Goal: Task Accomplishment & Management: Manage account settings

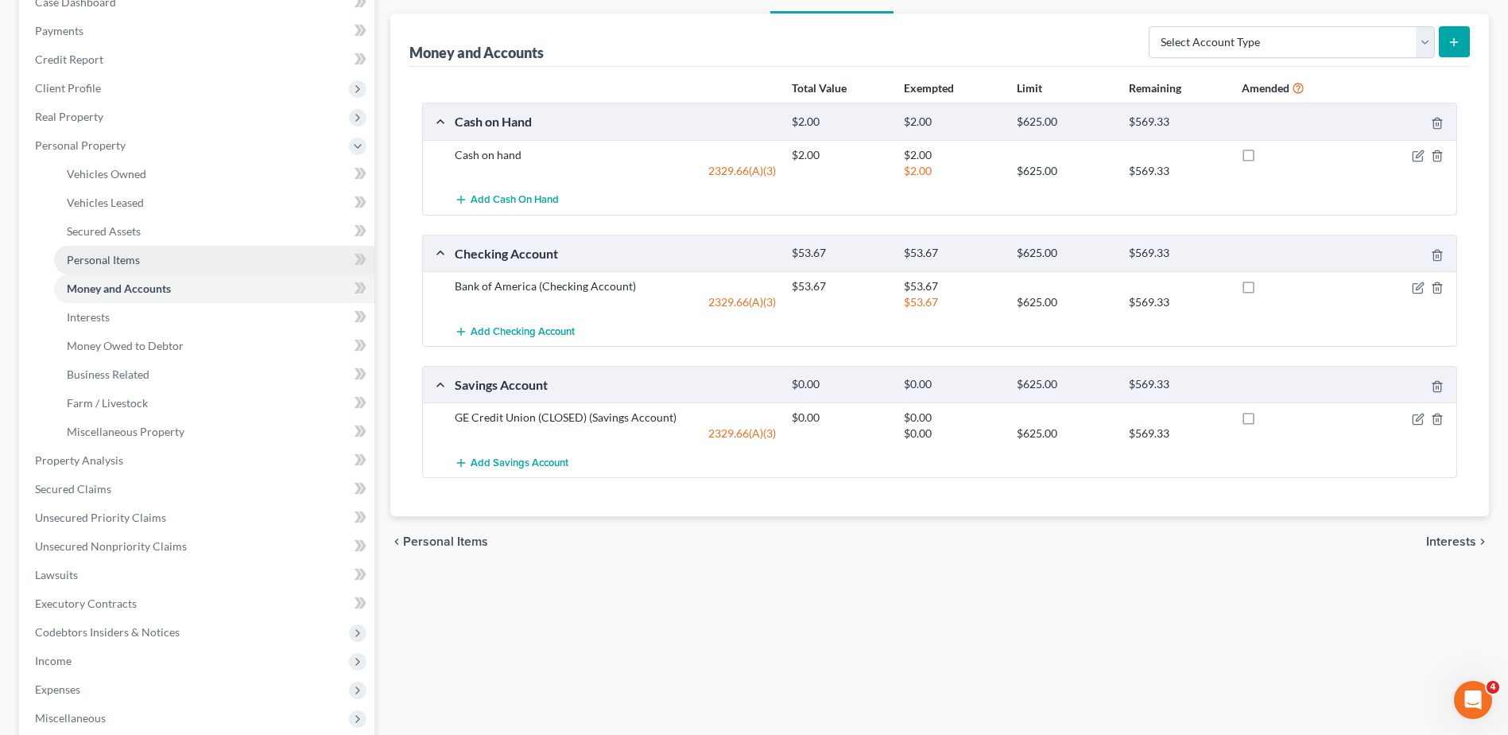
scroll to position [425, 0]
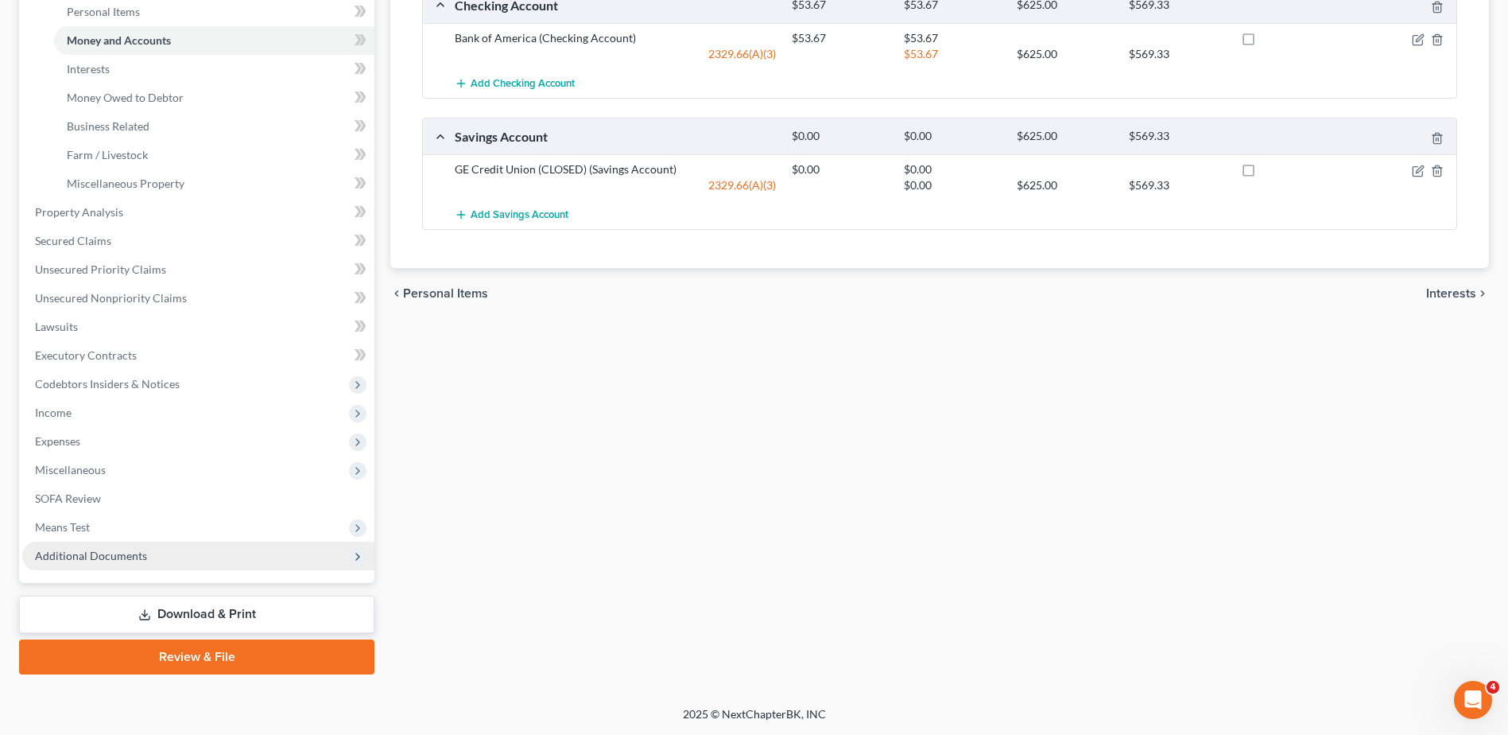
click at [97, 551] on span "Additional Documents" at bounding box center [91, 556] width 112 height 14
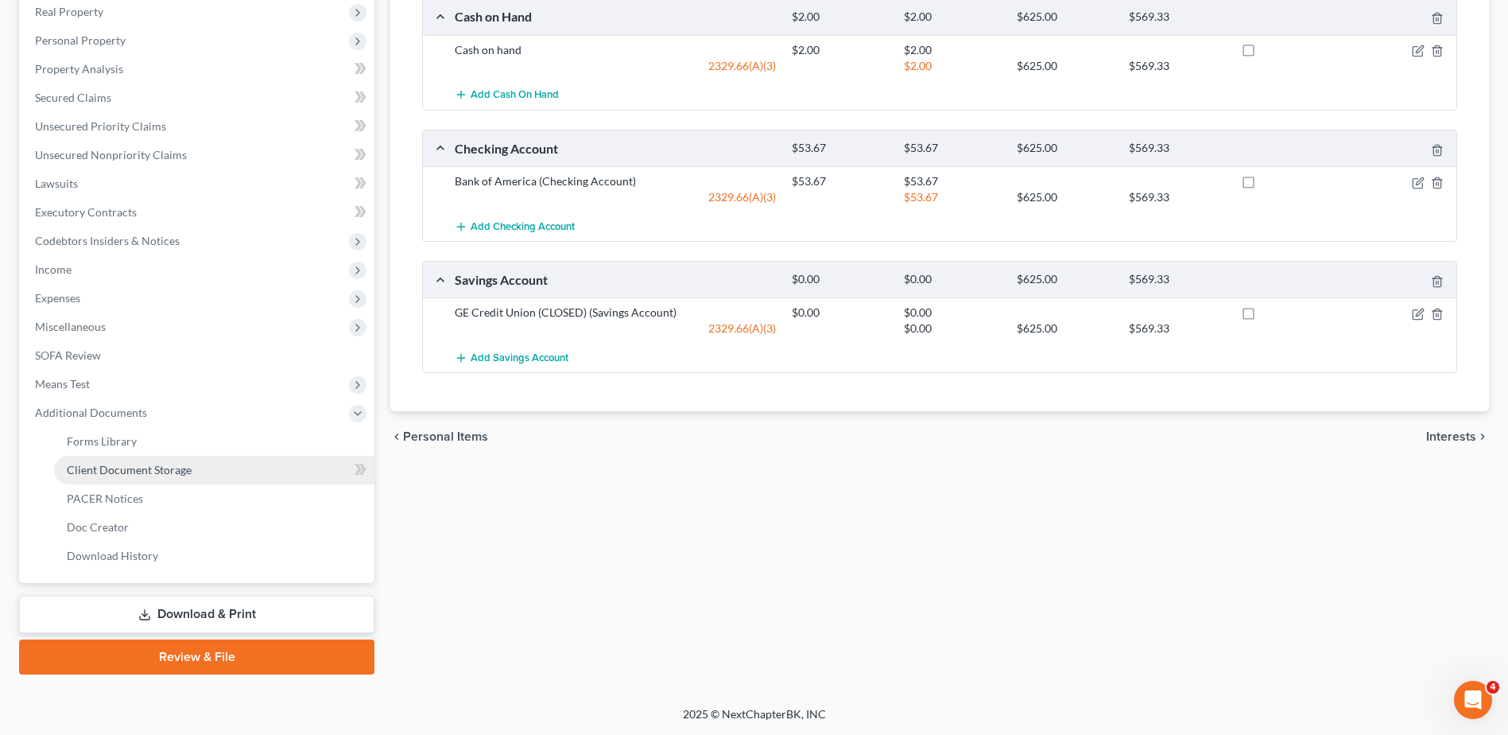
click at [128, 473] on span "Client Document Storage" at bounding box center [129, 470] width 125 height 14
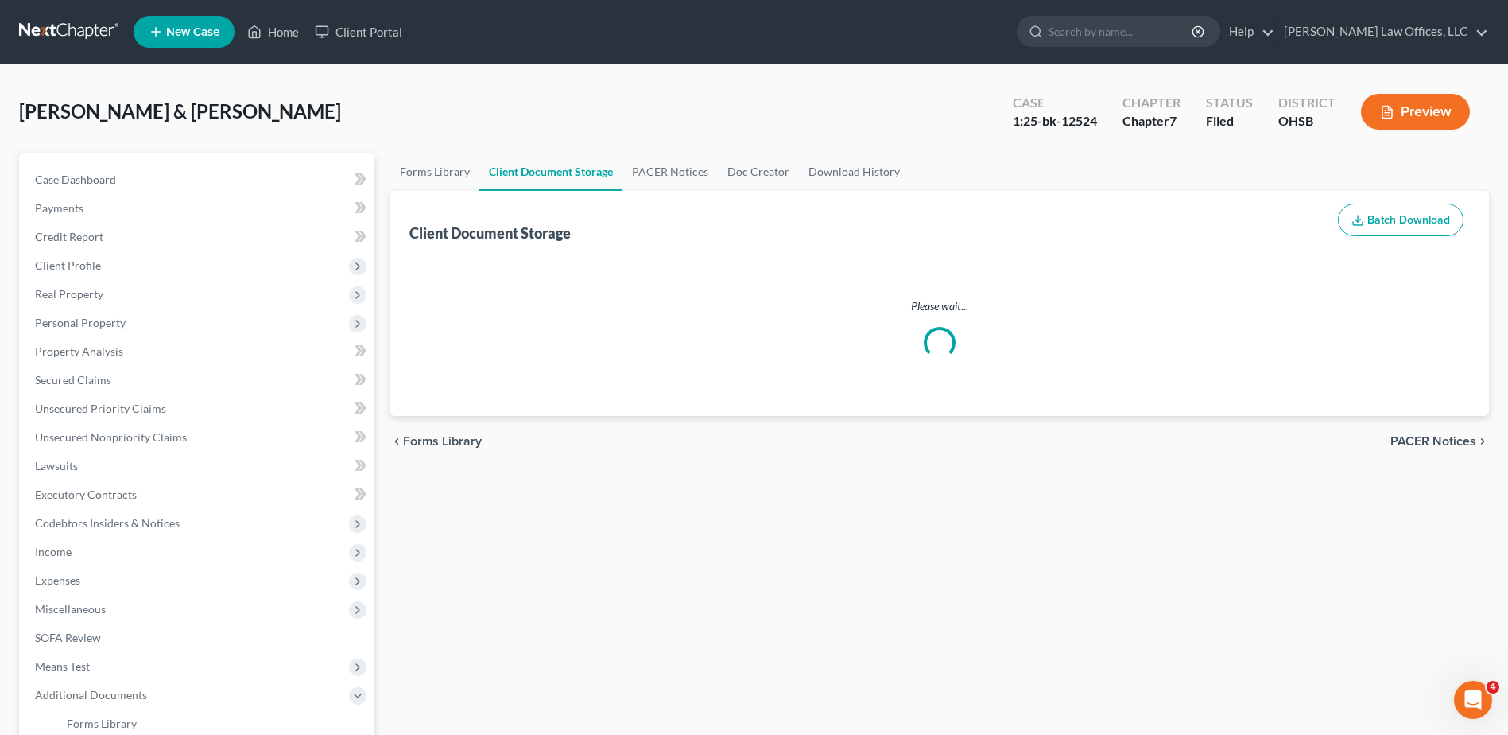
select select "7"
select select "52"
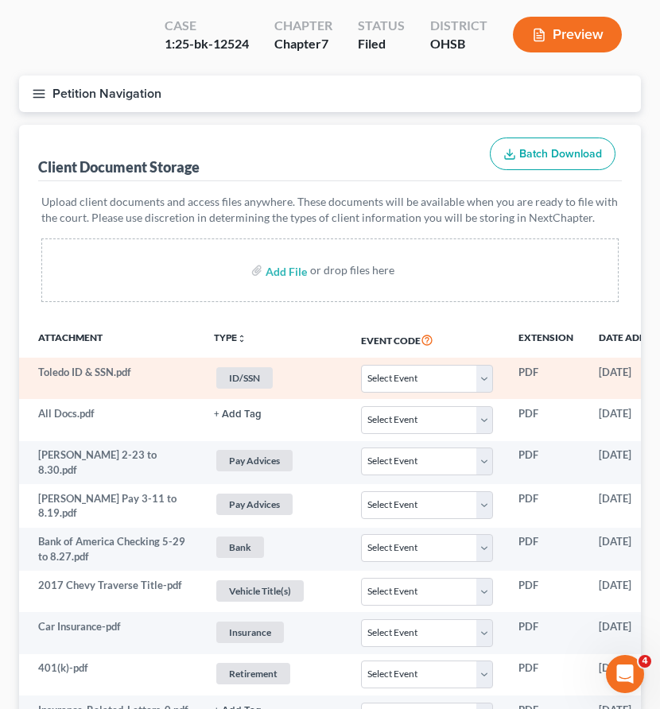
scroll to position [143, 0]
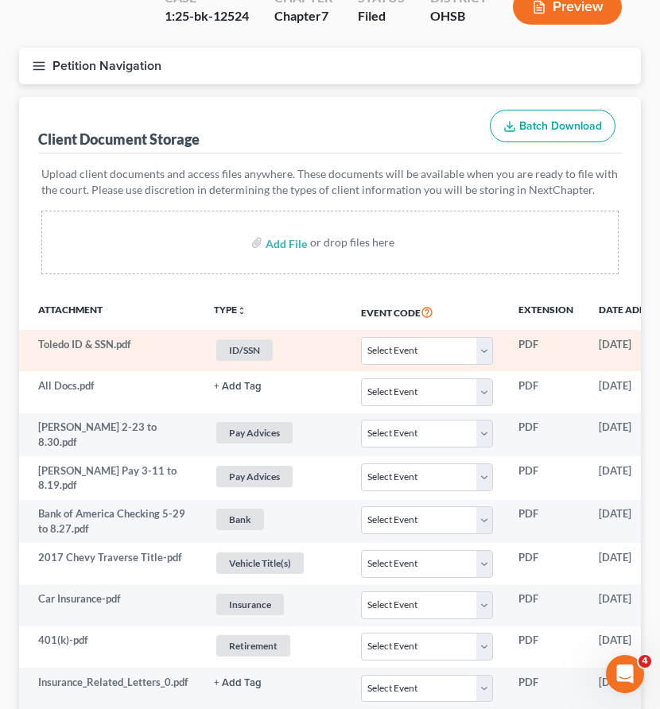
select select "7"
select select "52"
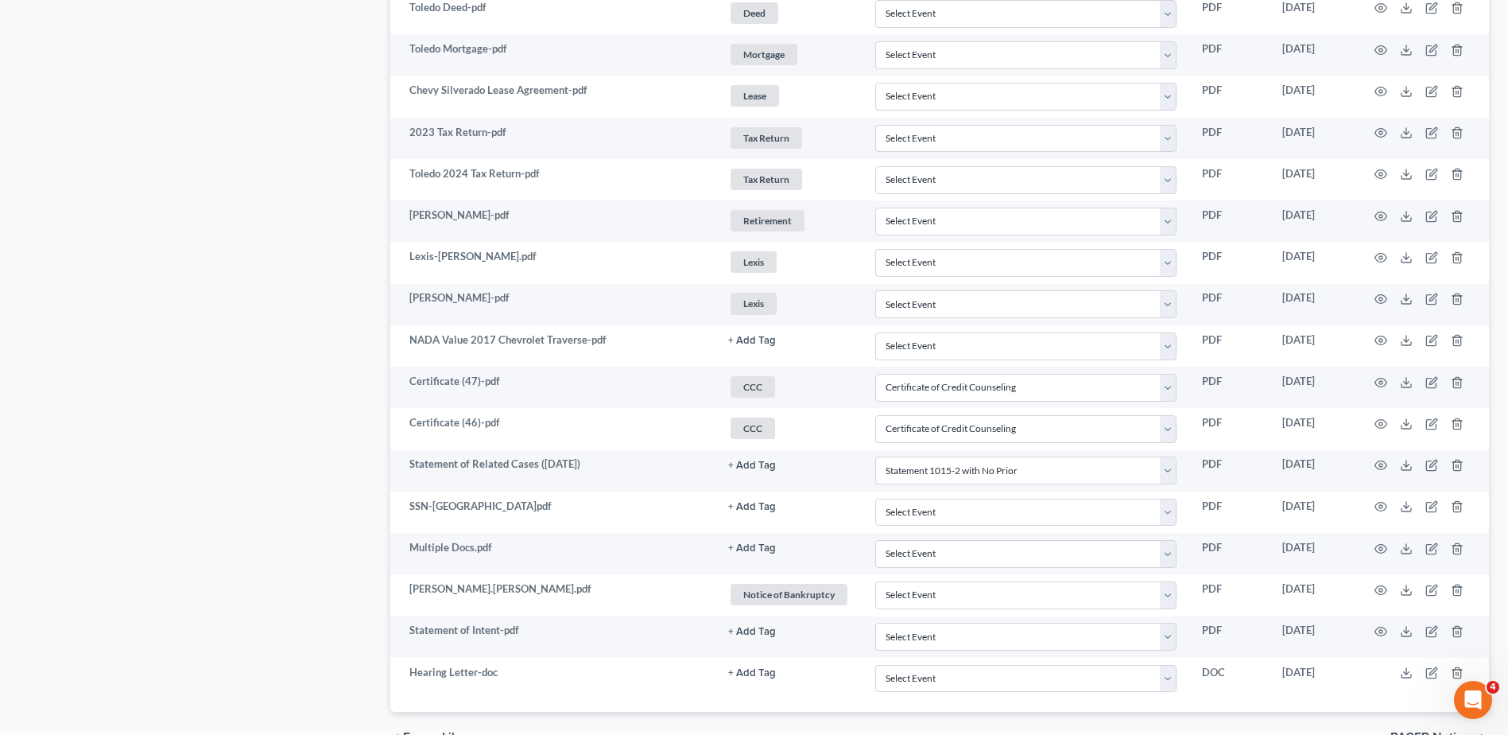
scroll to position [1059, 0]
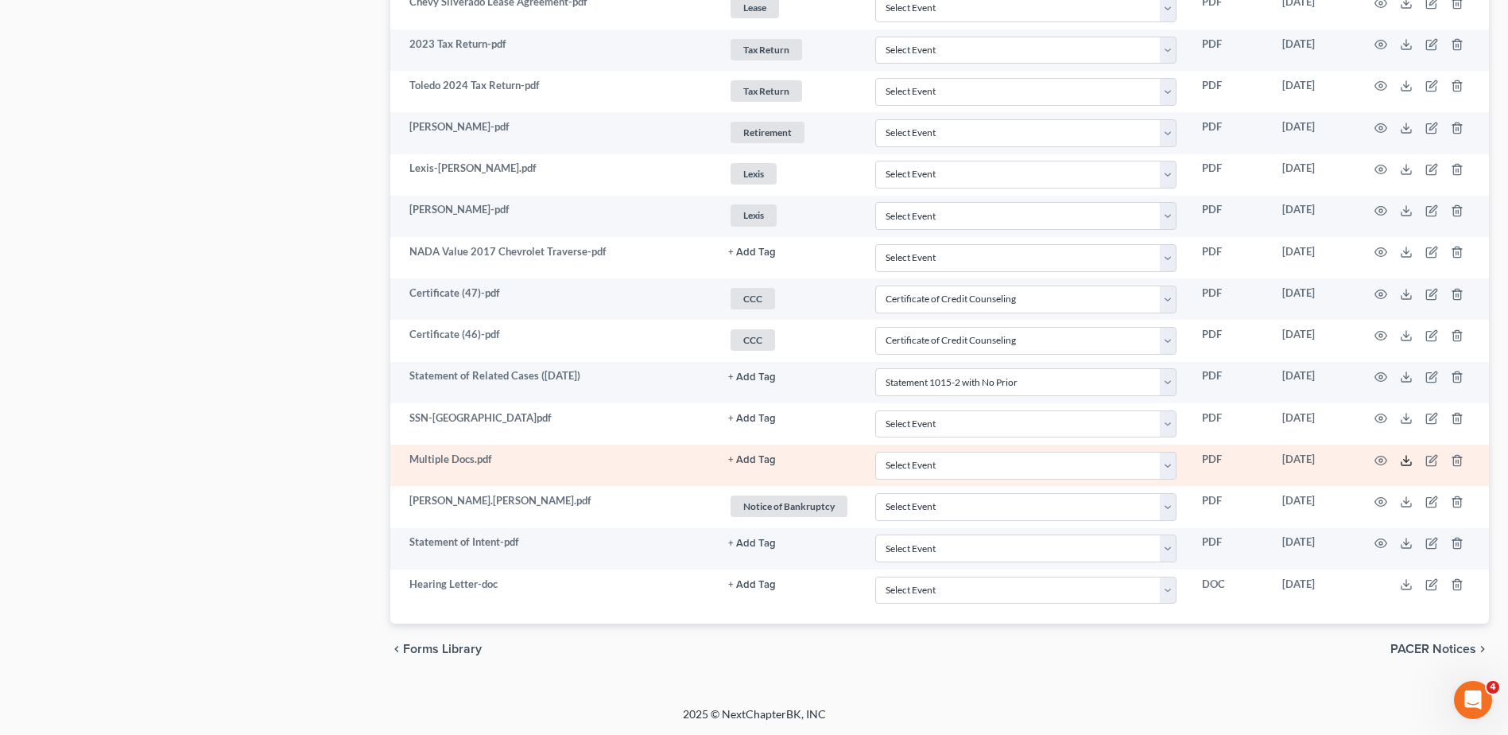
click at [1404, 460] on icon at bounding box center [1406, 460] width 13 height 13
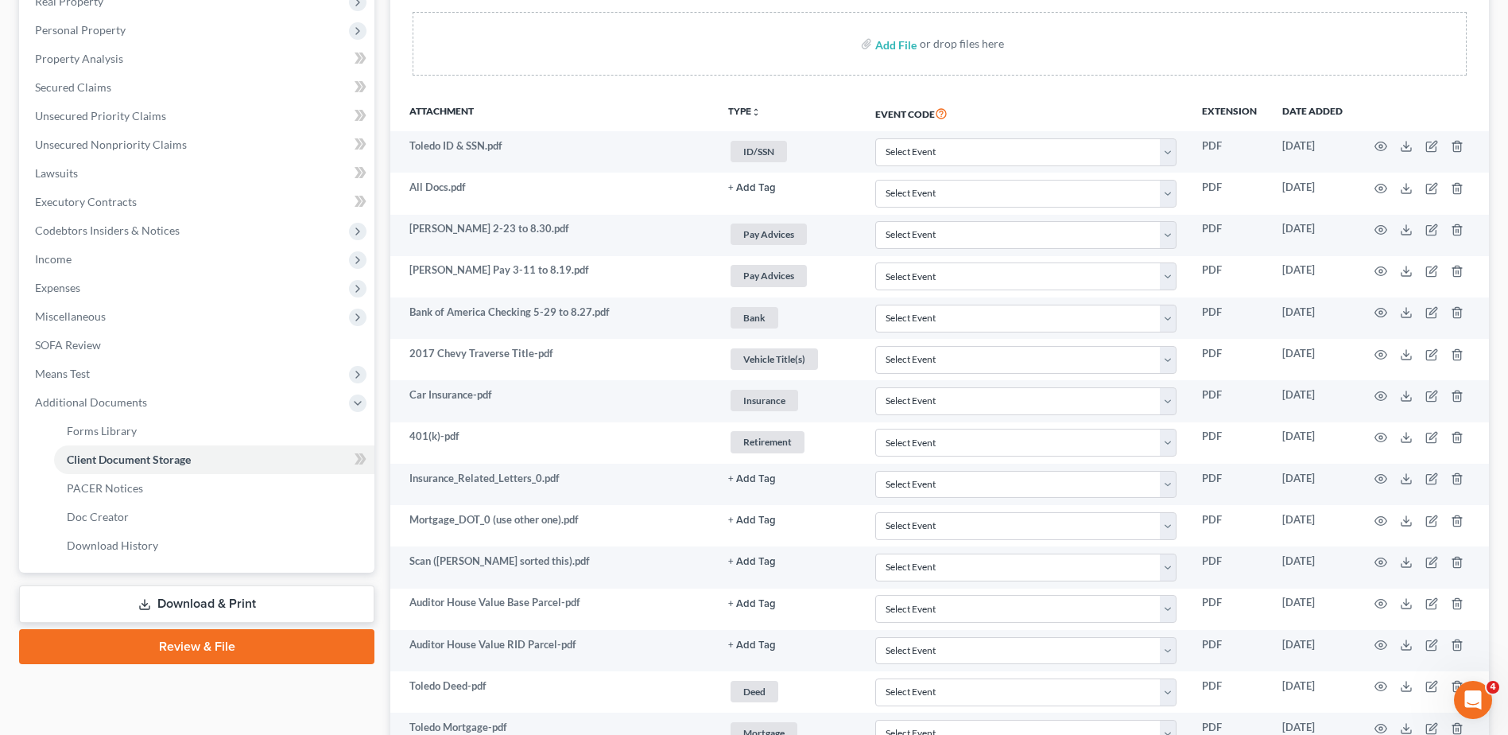
scroll to position [264, 0]
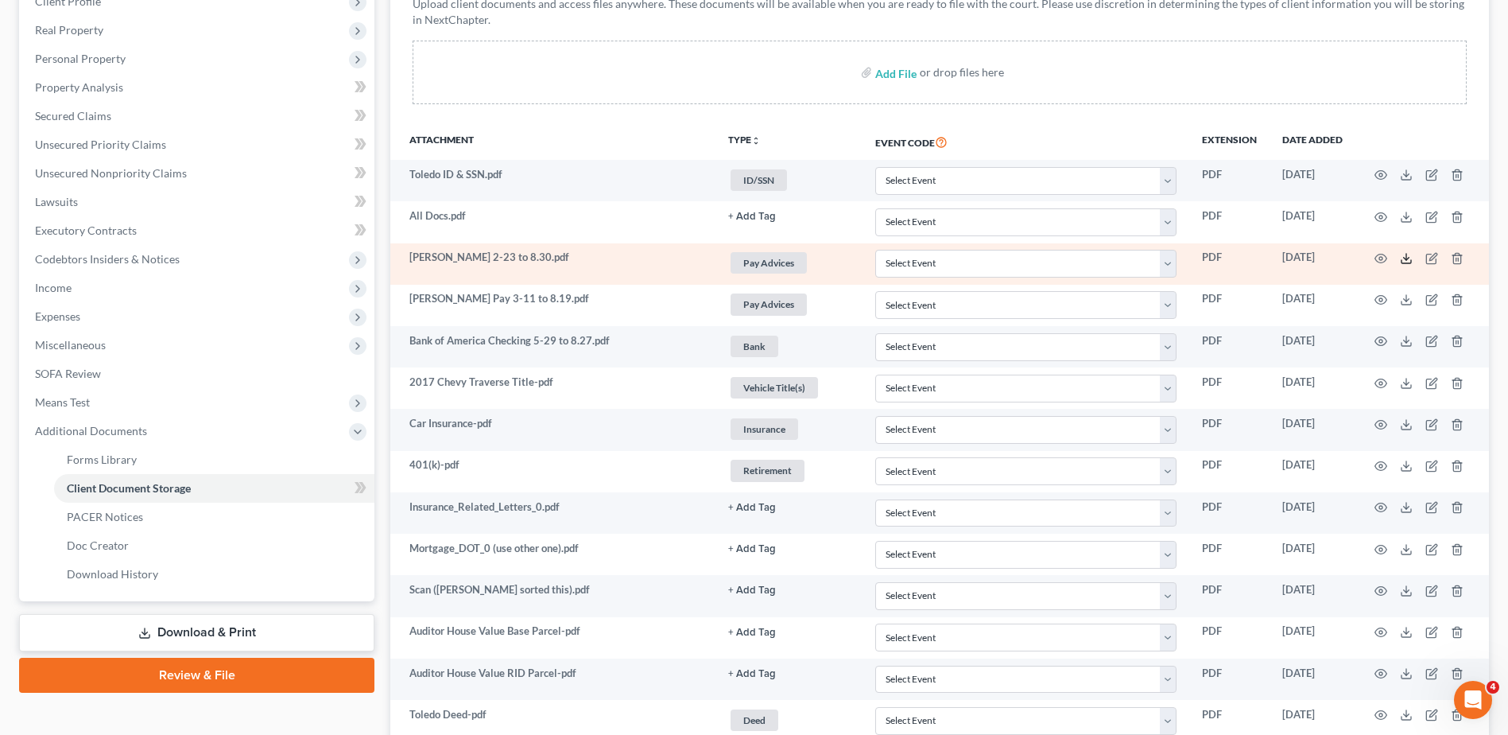
click at [1406, 260] on icon at bounding box center [1406, 258] width 13 height 13
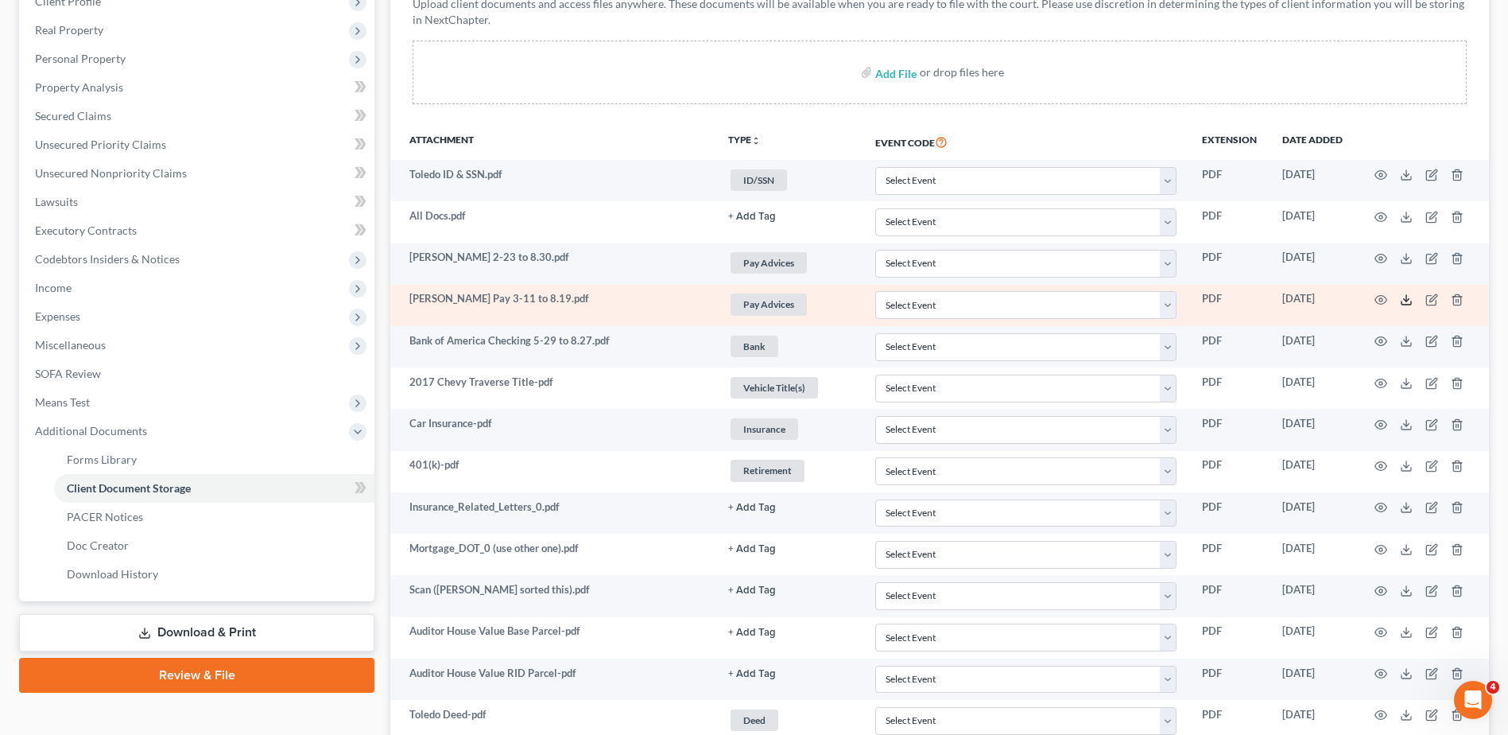
click at [1406, 301] on polyline at bounding box center [1407, 300] width 6 height 2
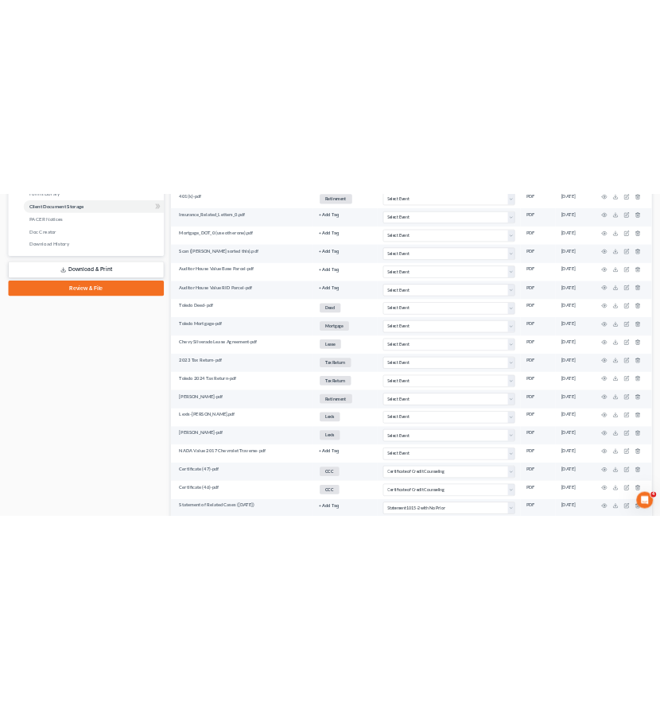
scroll to position [1059, 0]
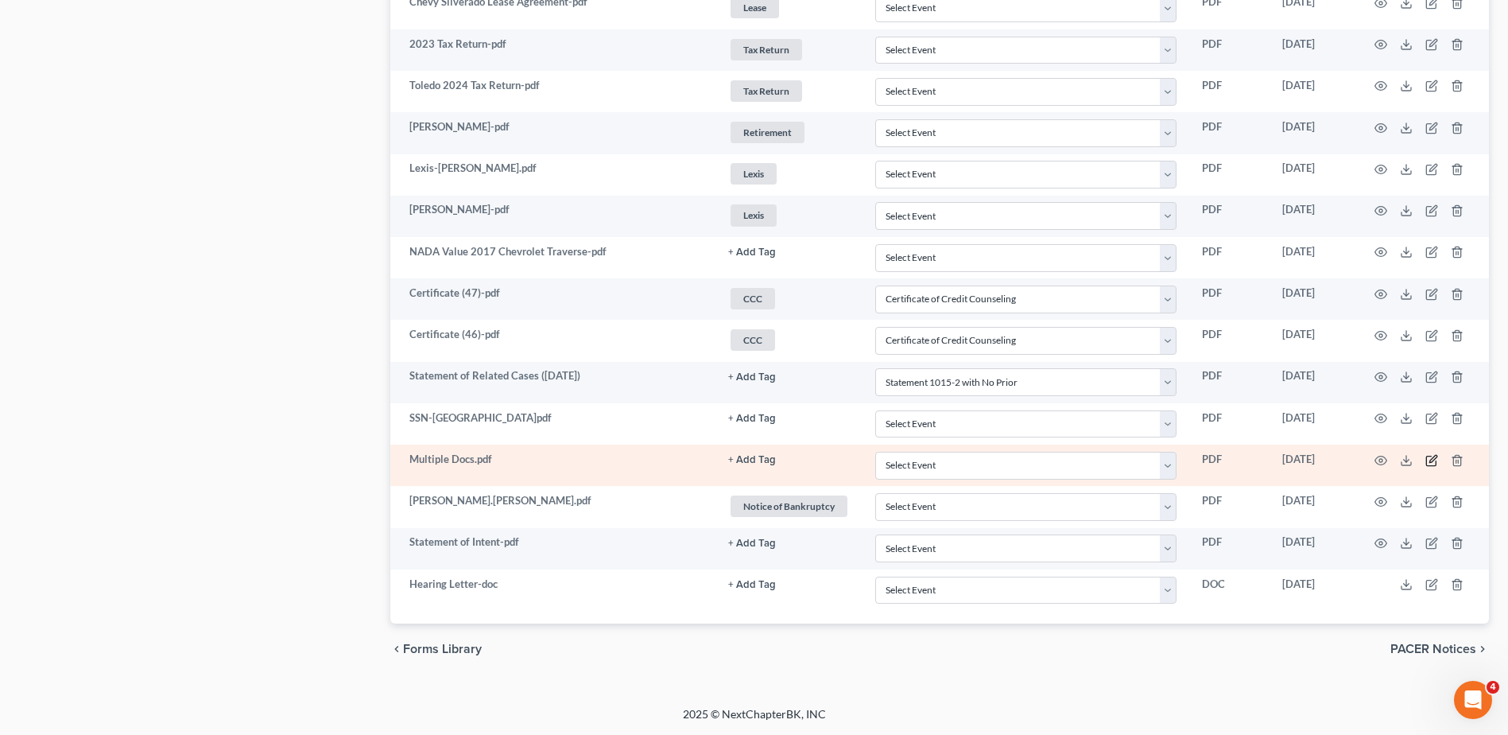
click at [1431, 464] on icon "button" at bounding box center [1432, 460] width 13 height 13
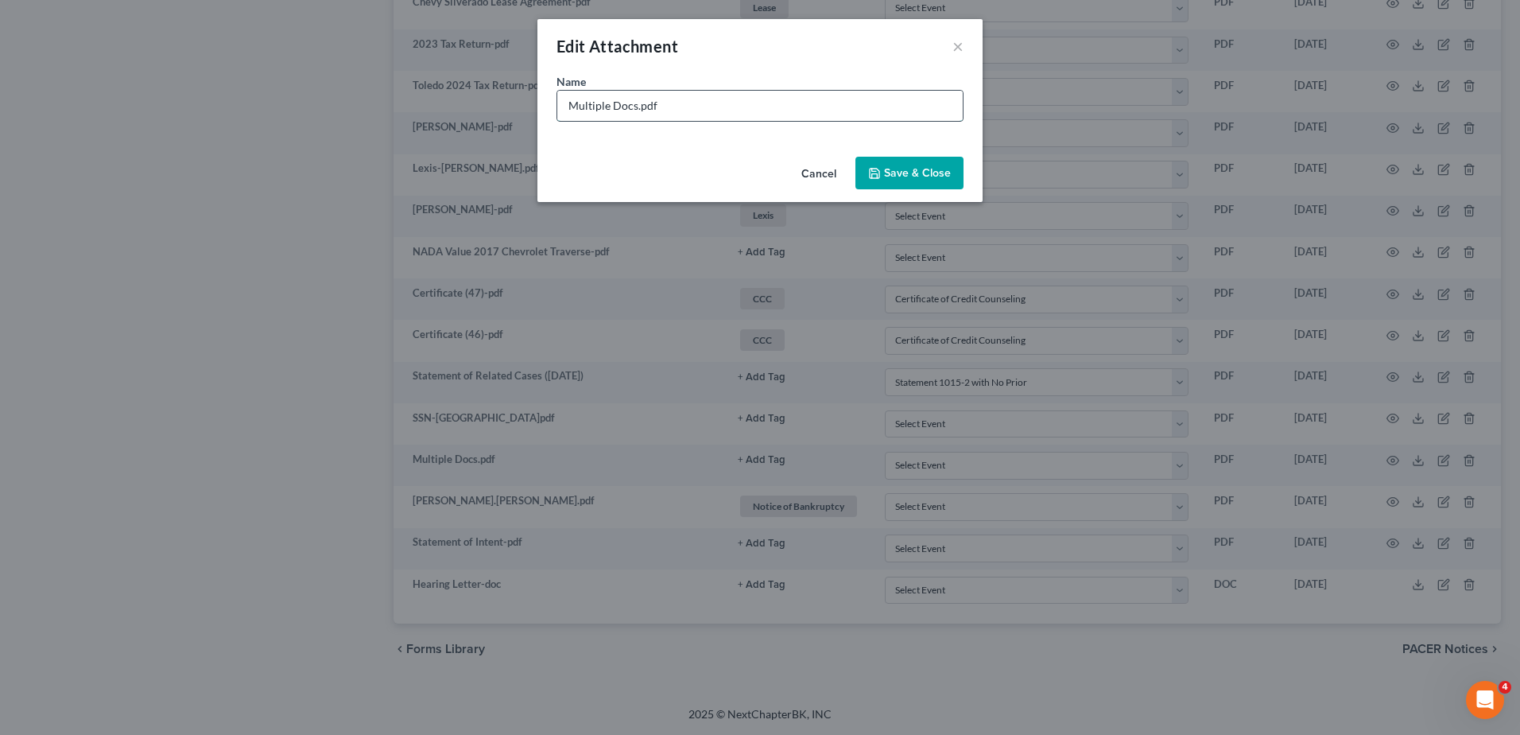
click at [635, 104] on input "Multiple Docs.pdf" at bounding box center [760, 106] width 406 height 30
type input "Multiple Docs ([PERSON_NAME] sorted).pdf"
click at [933, 168] on span "Save & Close" at bounding box center [917, 173] width 67 height 14
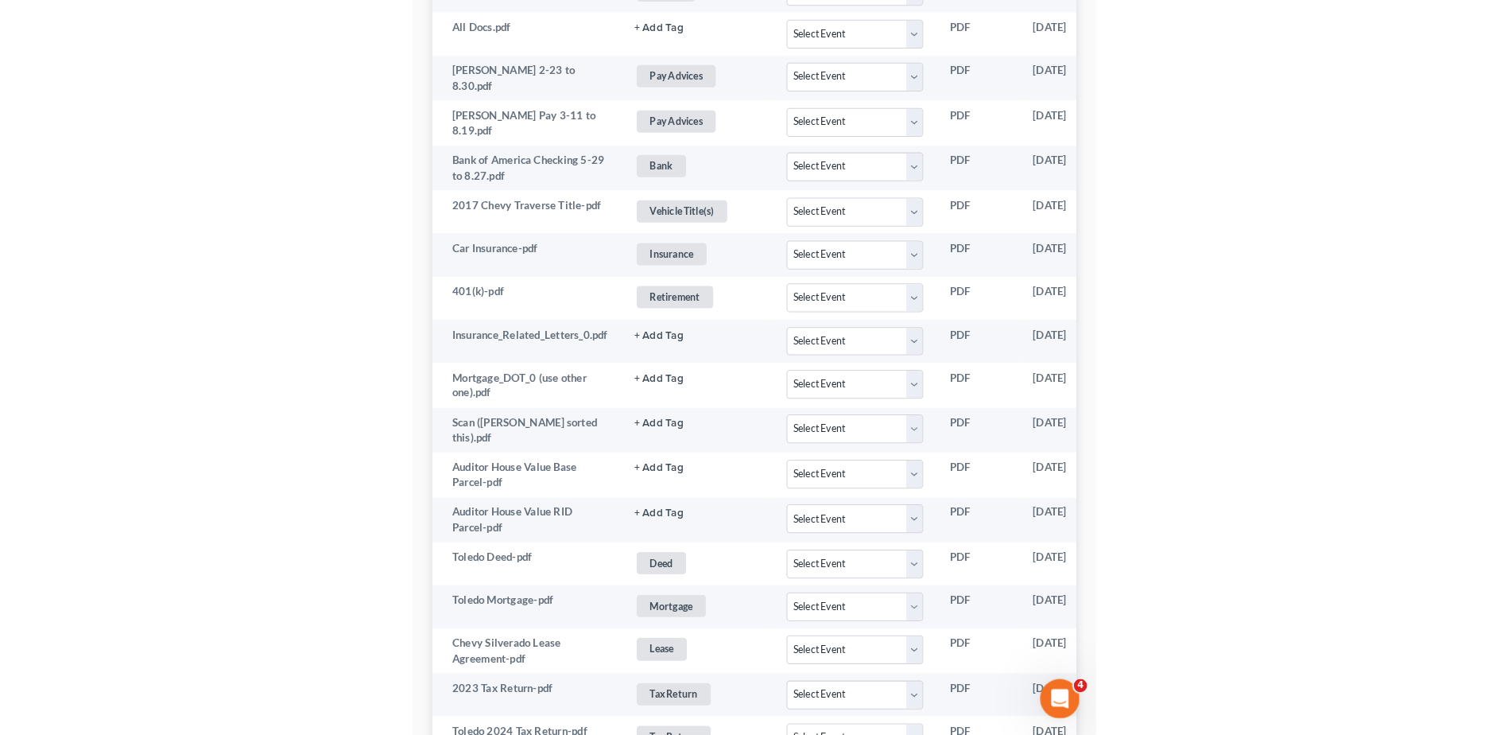
scroll to position [0, 0]
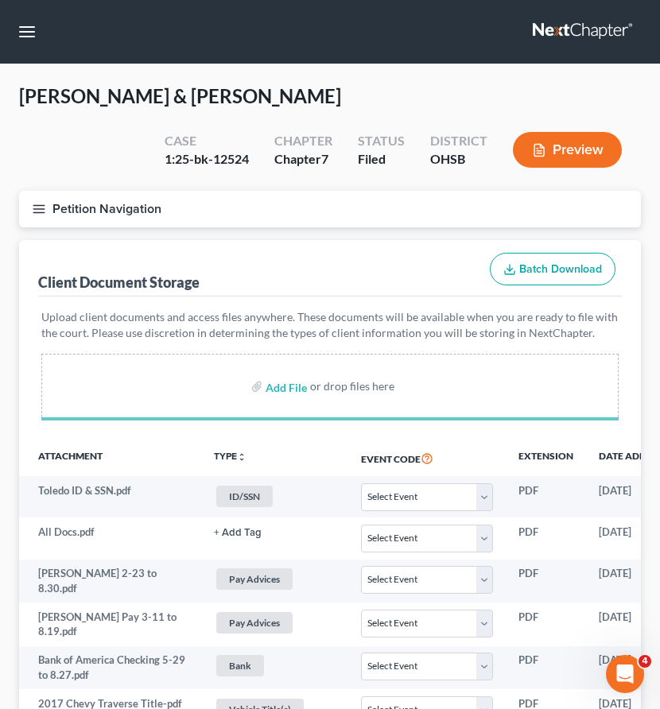
select select "7"
select select "52"
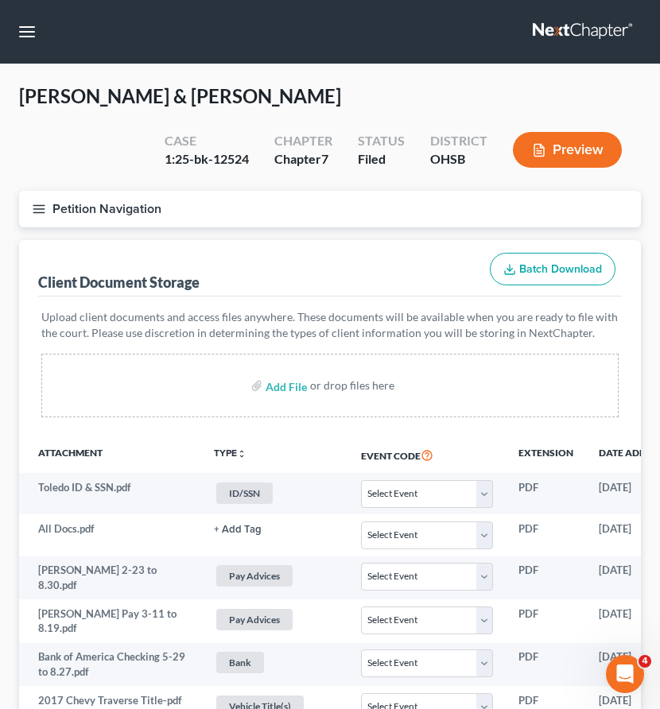
select select "7"
select select "52"
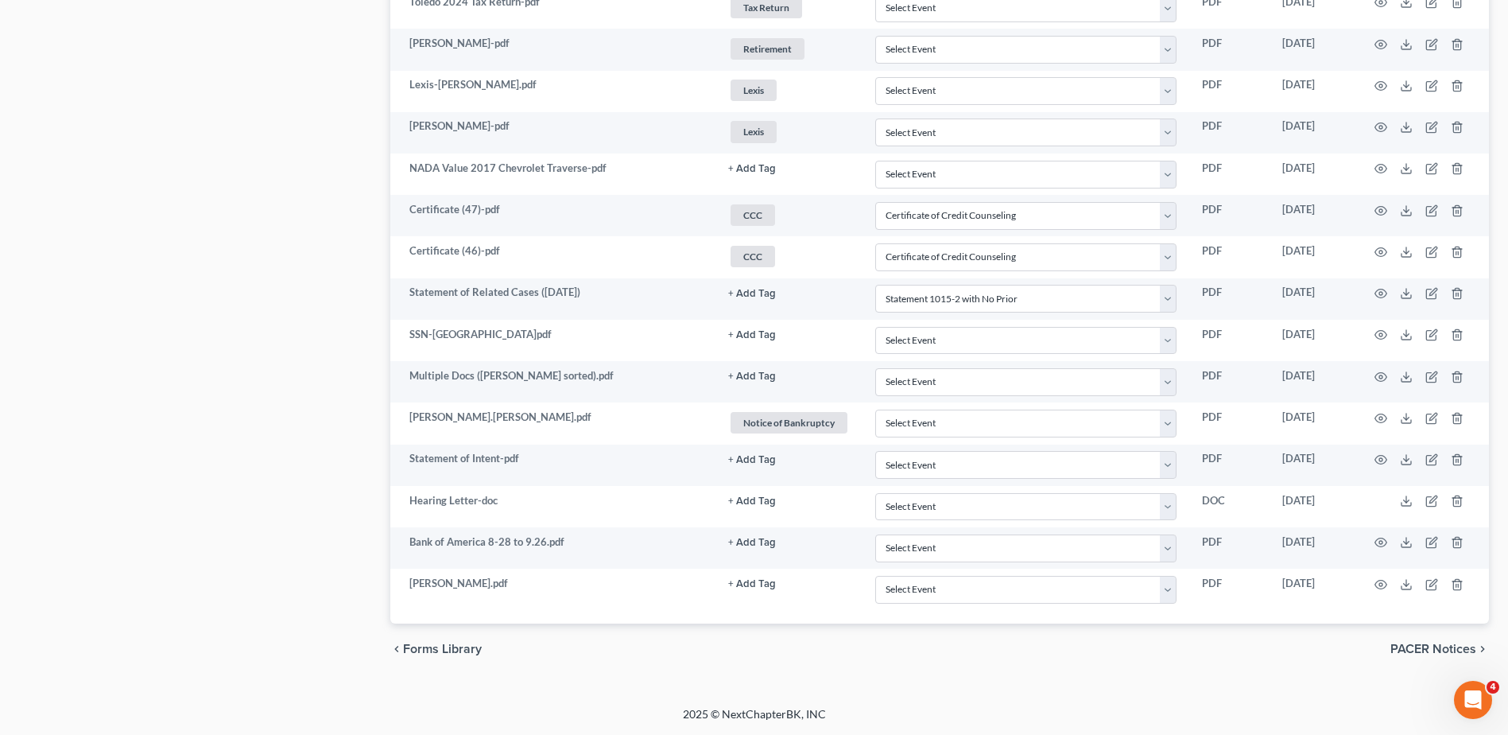
scroll to position [1143, 0]
select select "7"
select select "52"
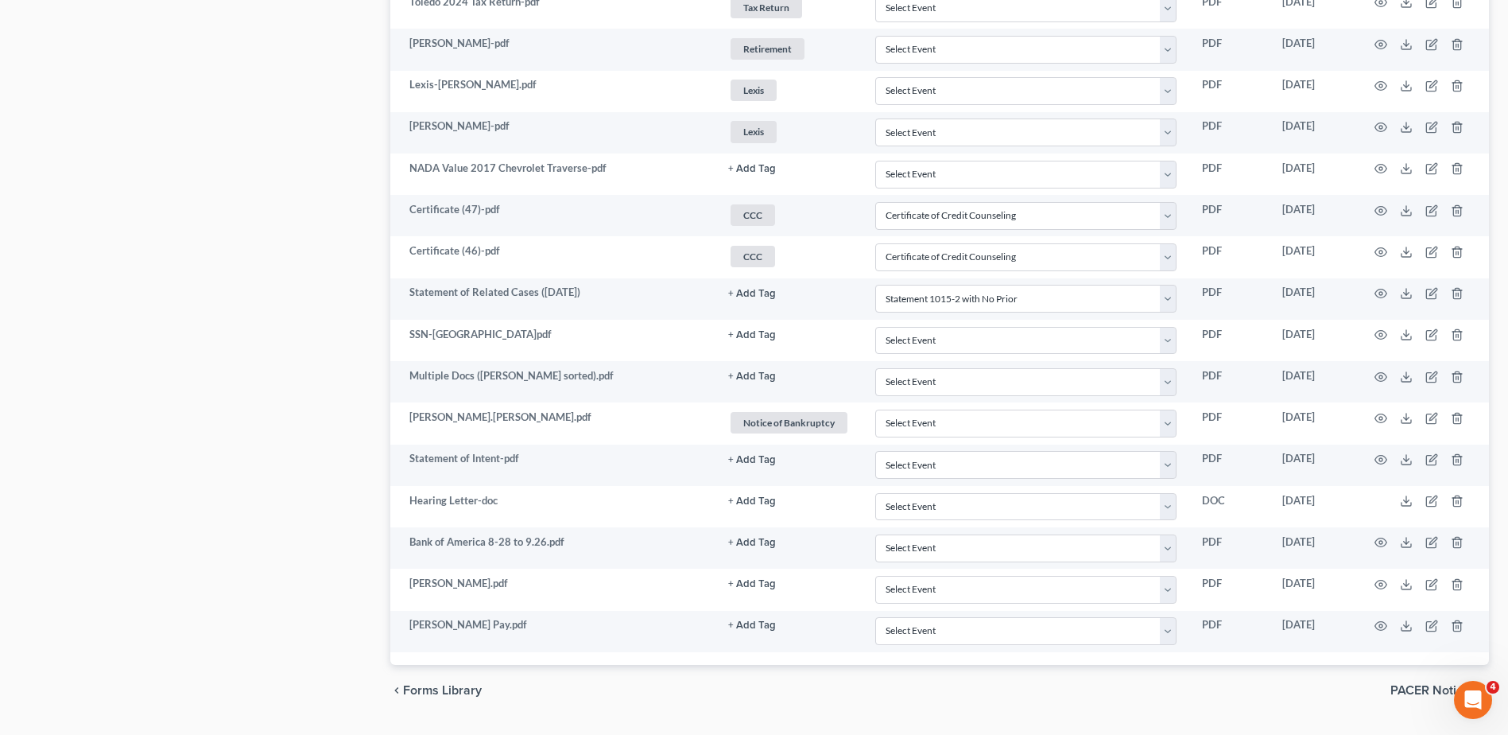
scroll to position [1146, 0]
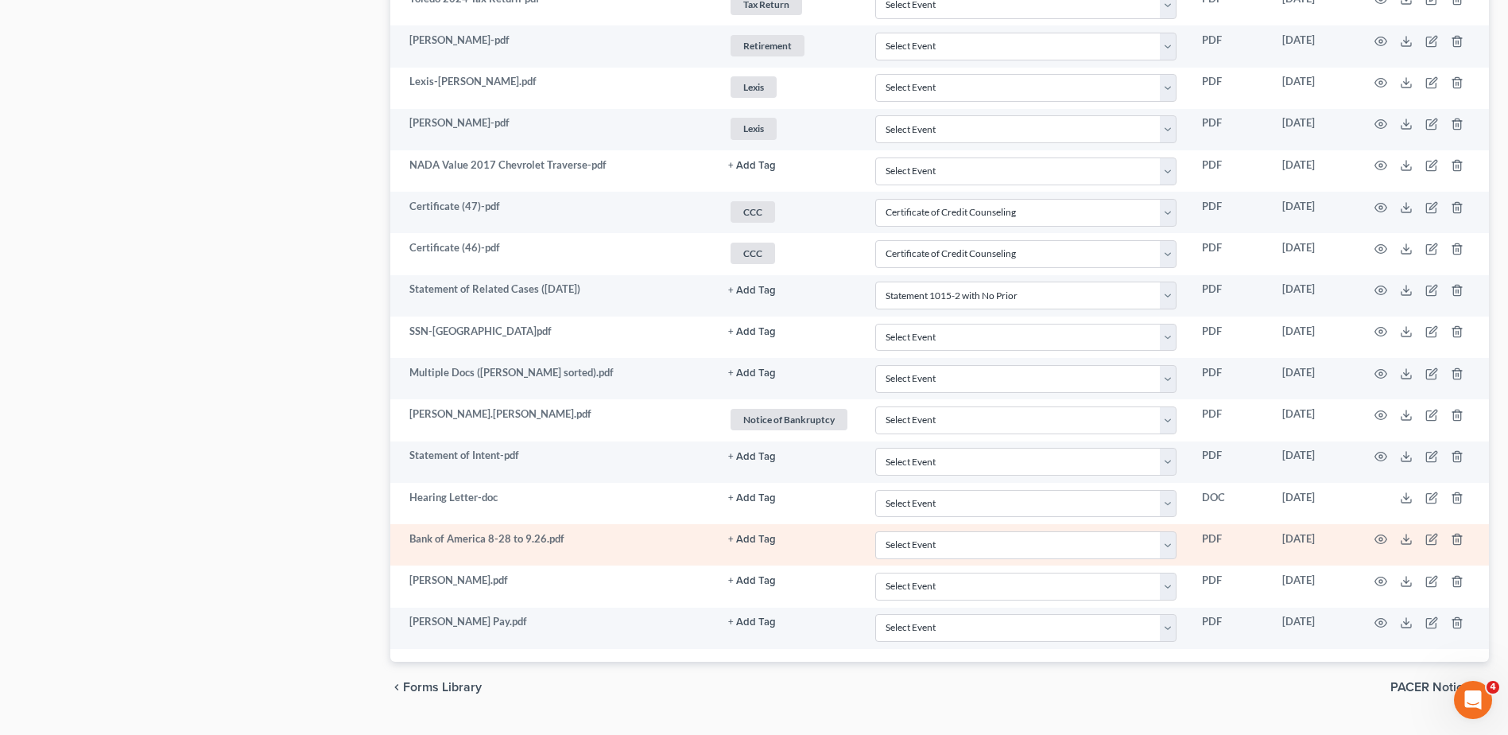
click at [755, 536] on button "+ Add Tag" at bounding box center [752, 539] width 48 height 10
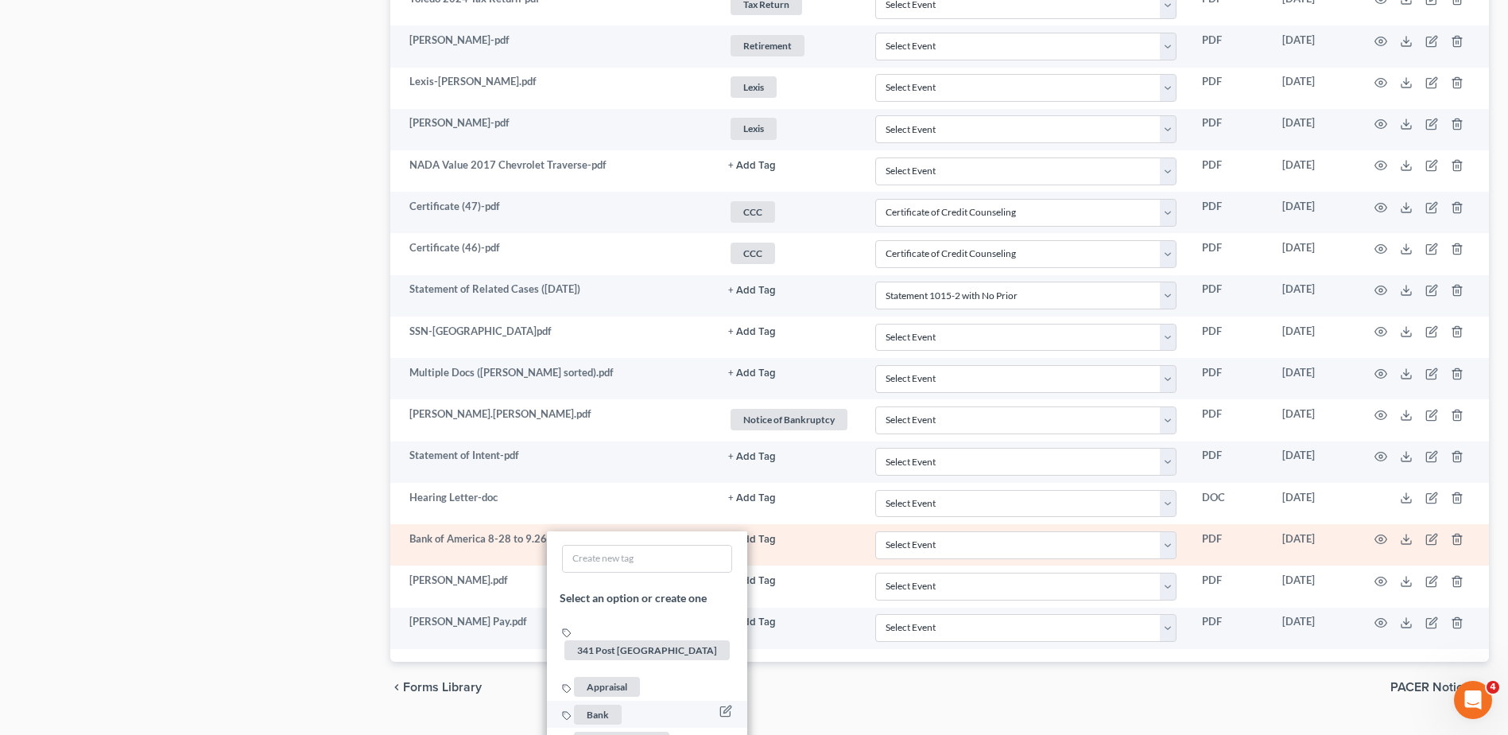
click at [596, 704] on span "Bank" at bounding box center [598, 714] width 48 height 20
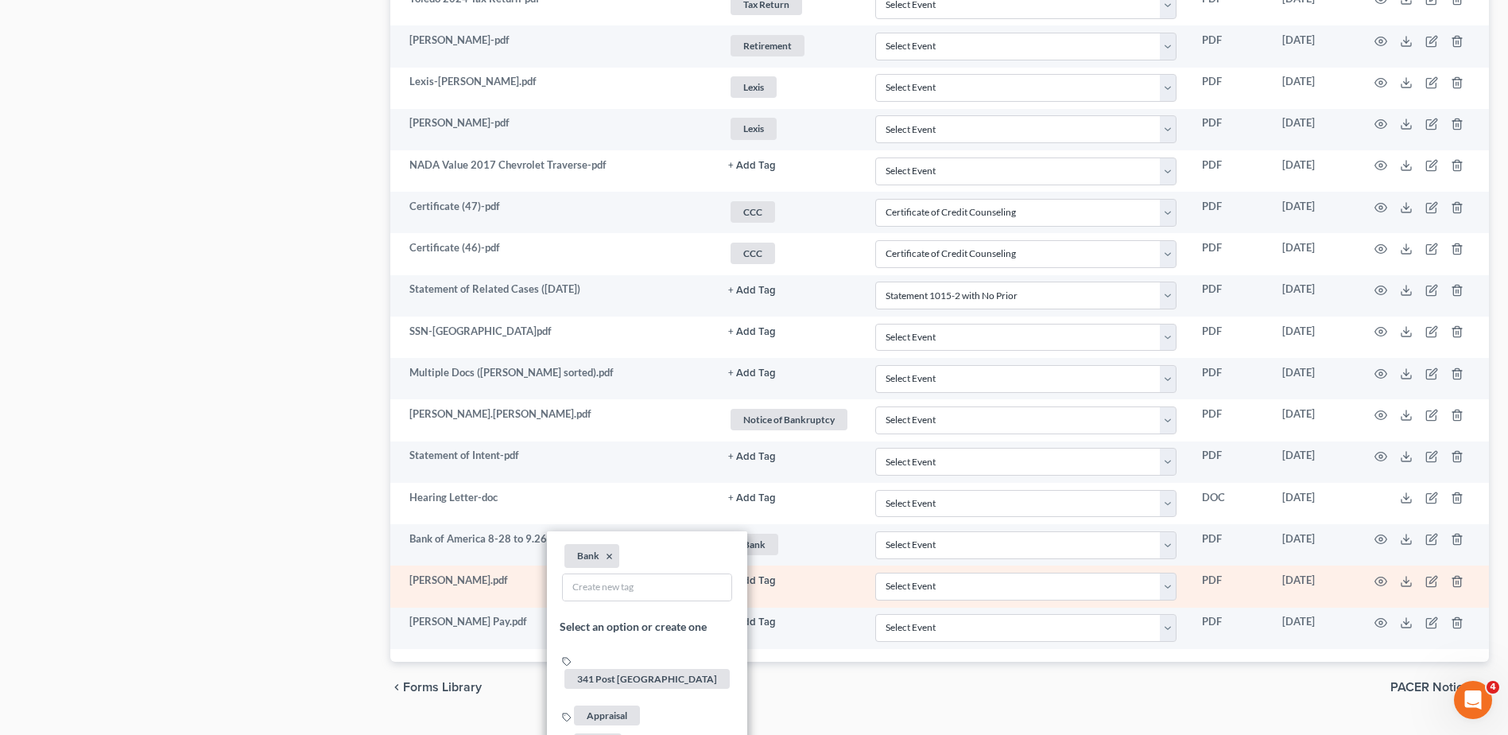
click at [746, 577] on button "+ Add Tag" at bounding box center [752, 581] width 48 height 10
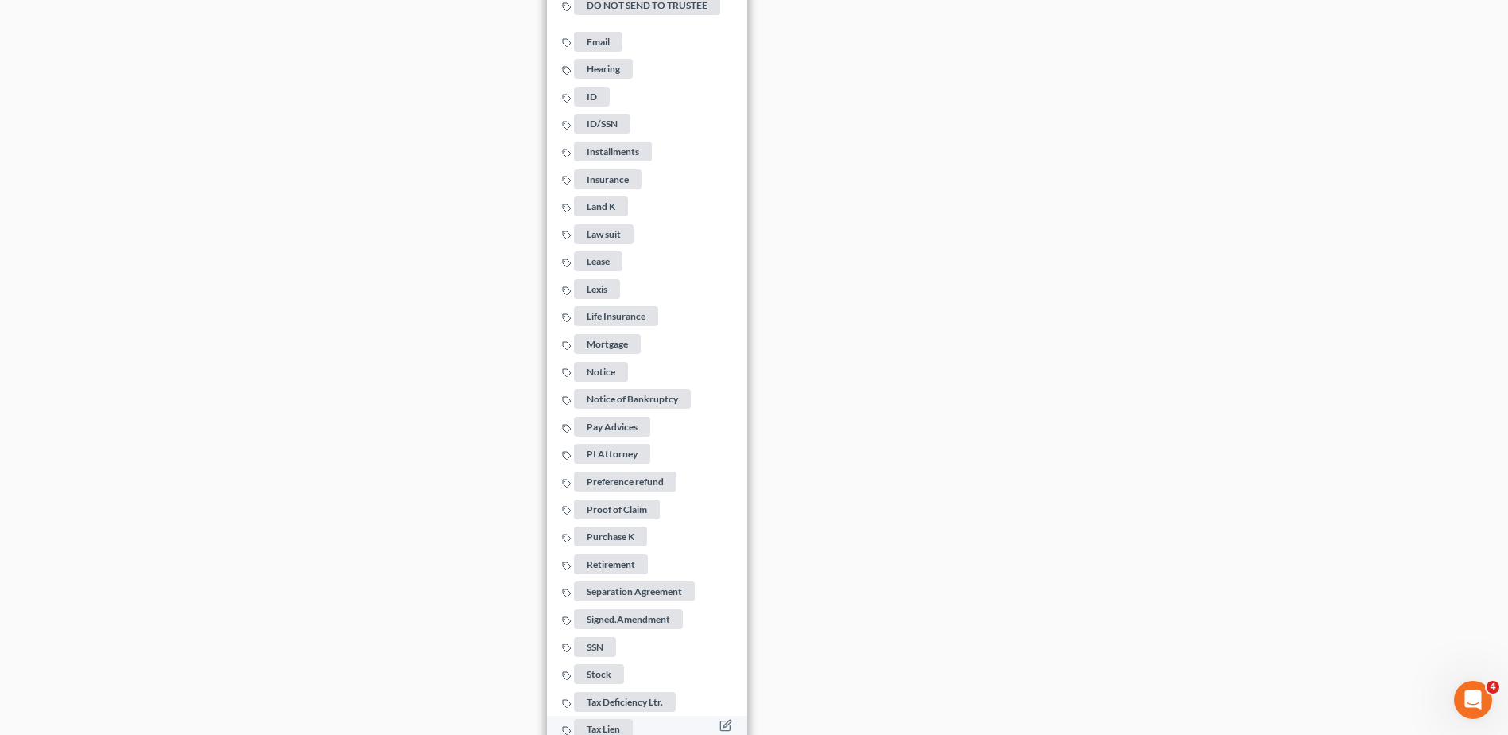
scroll to position [2339, 0]
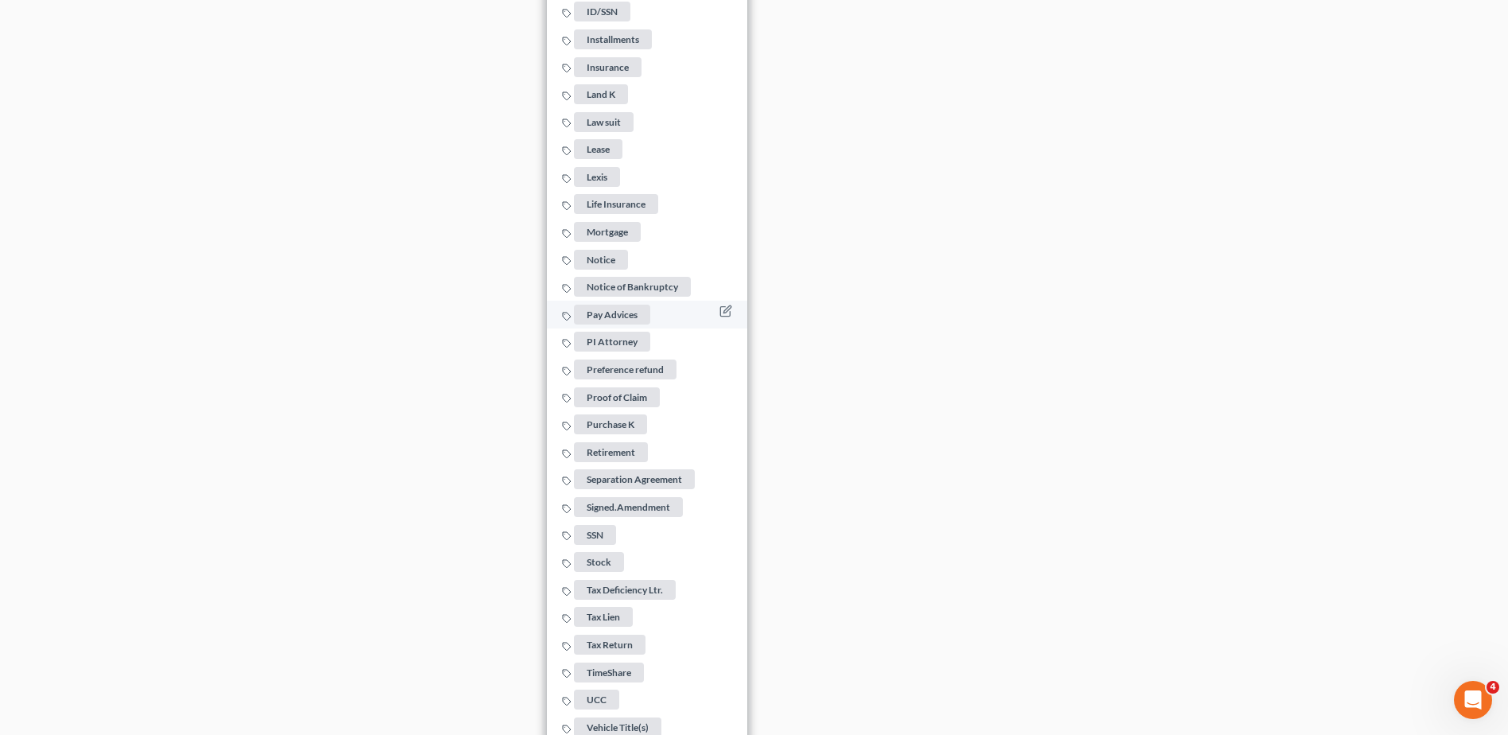
click at [604, 309] on span "Pay Advices" at bounding box center [612, 315] width 76 height 20
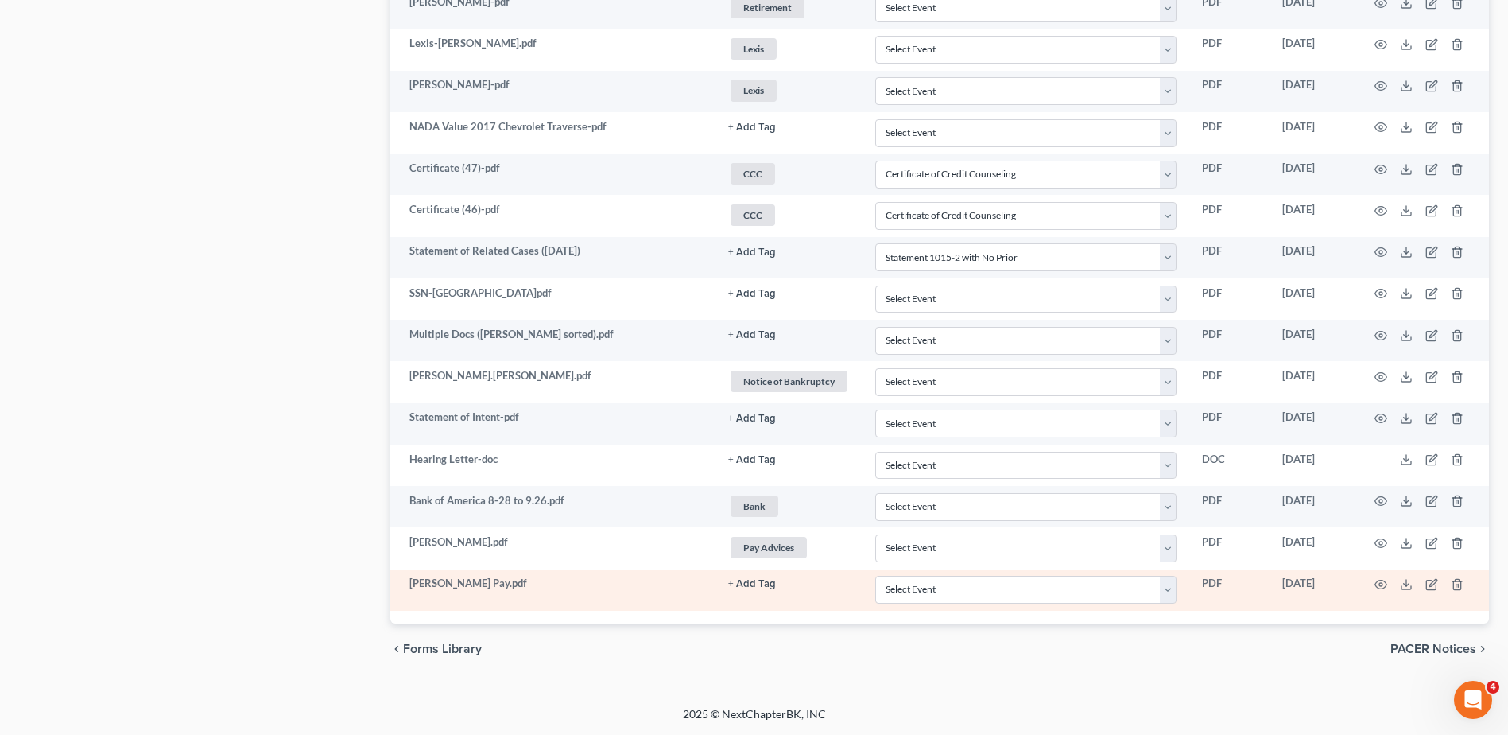
click at [751, 583] on button "+ Add Tag" at bounding box center [752, 584] width 48 height 10
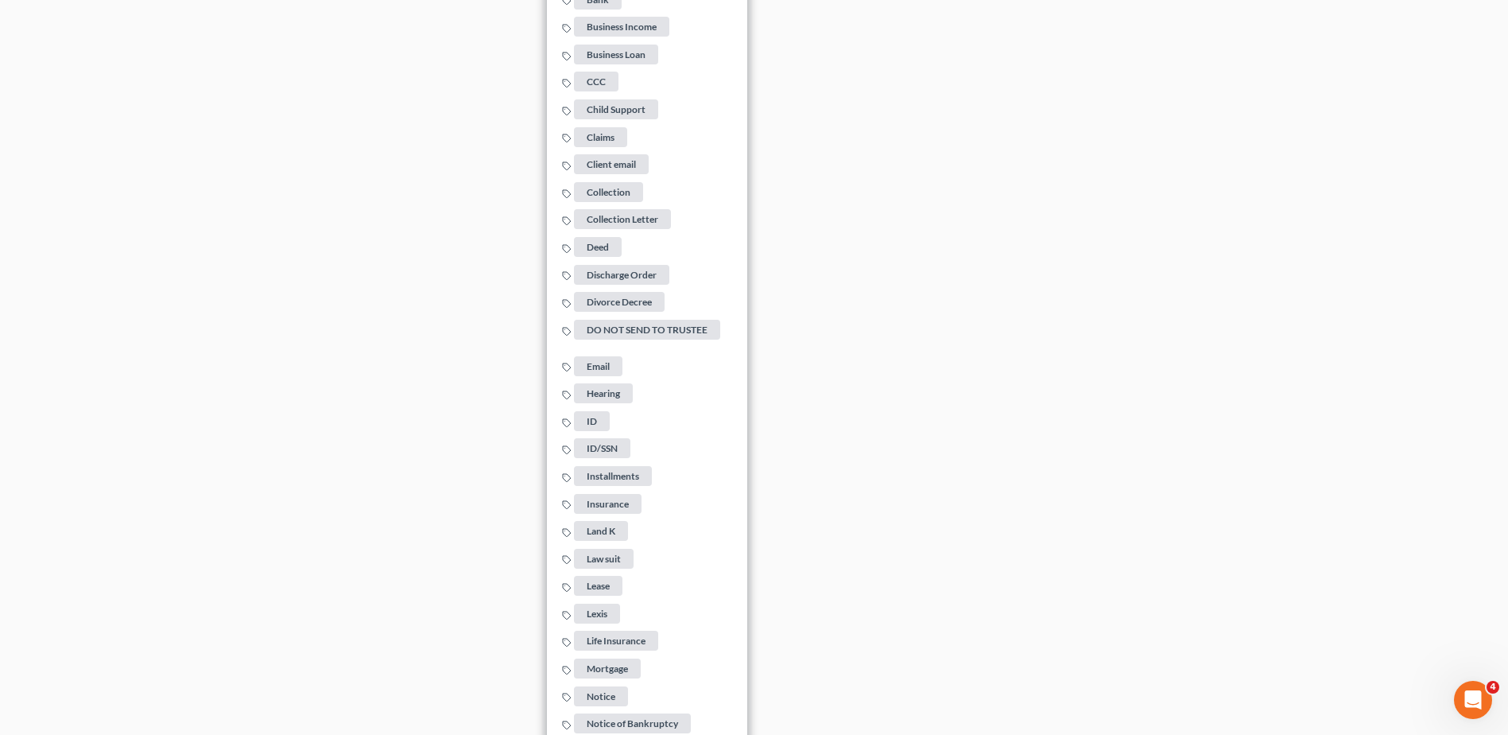
scroll to position [2138, 0]
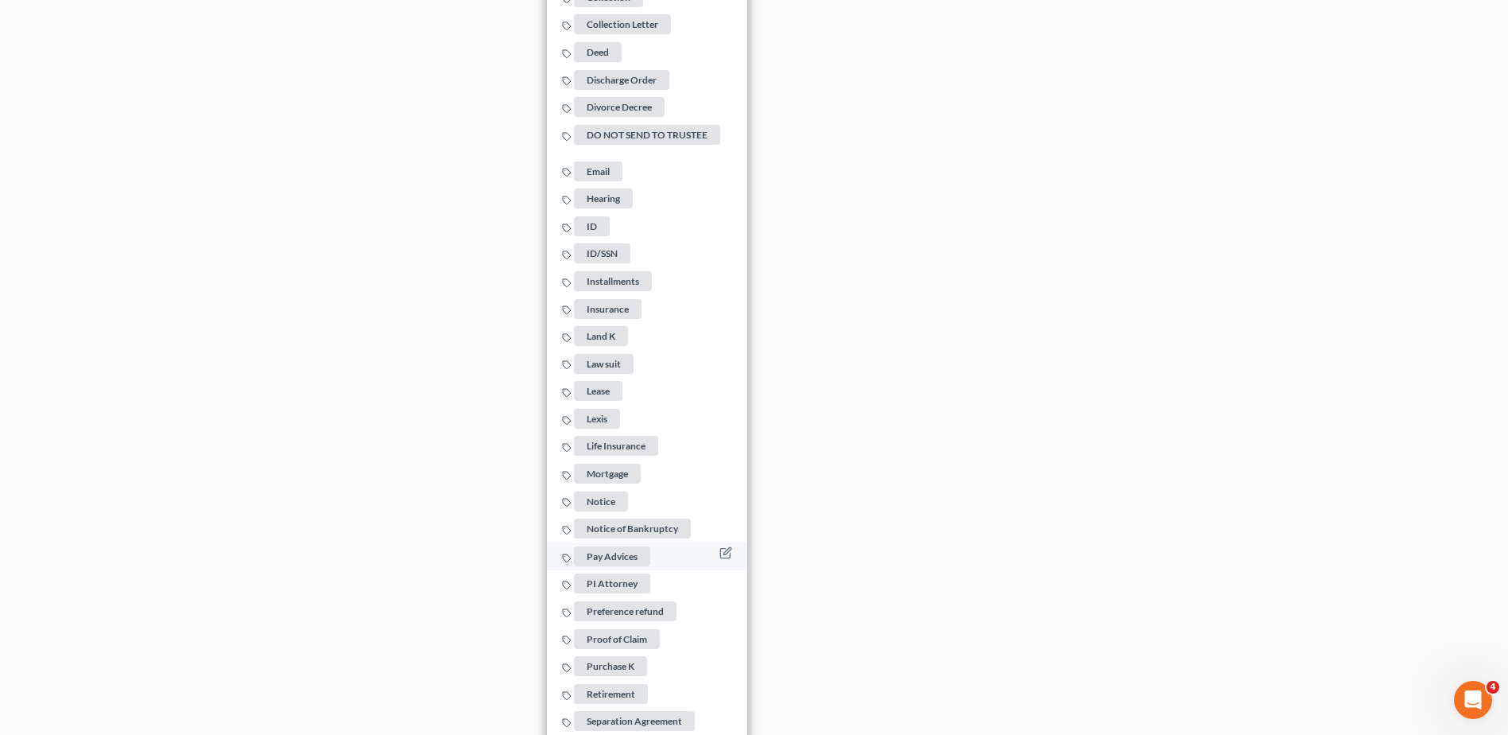
click at [608, 546] on span "Pay Advices" at bounding box center [612, 556] width 76 height 20
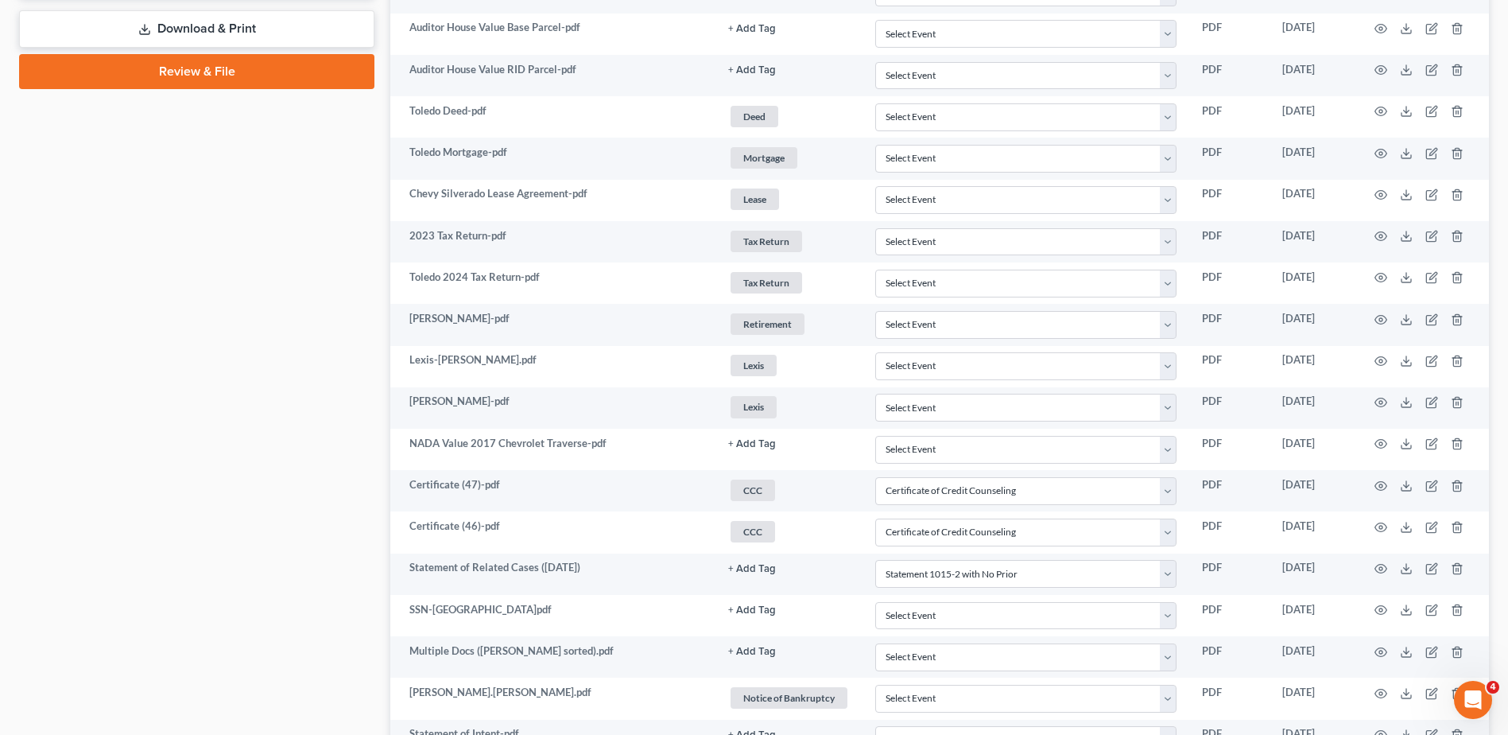
scroll to position [0, 0]
